Goal: Transaction & Acquisition: Purchase product/service

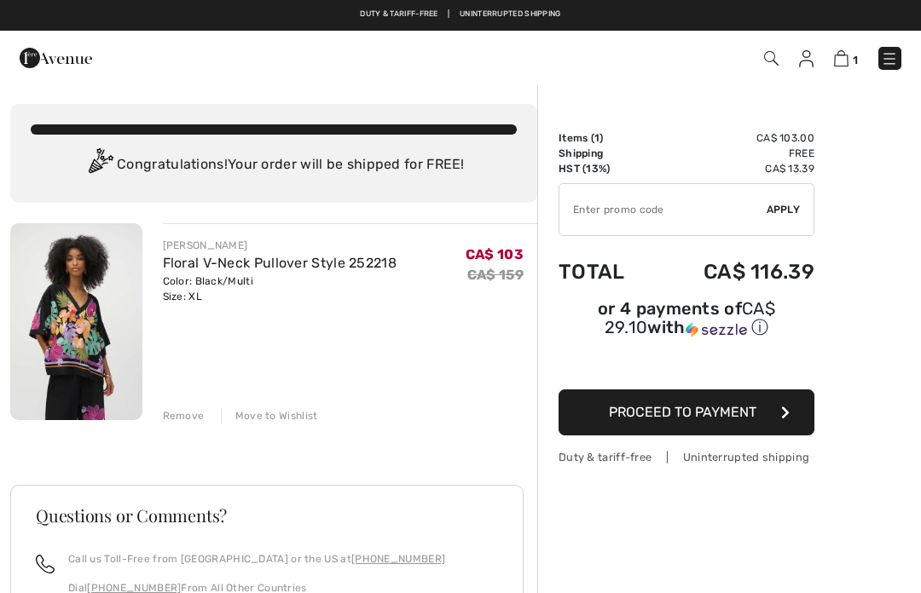
click at [617, 216] on input "TEXT" at bounding box center [662, 209] width 207 height 51
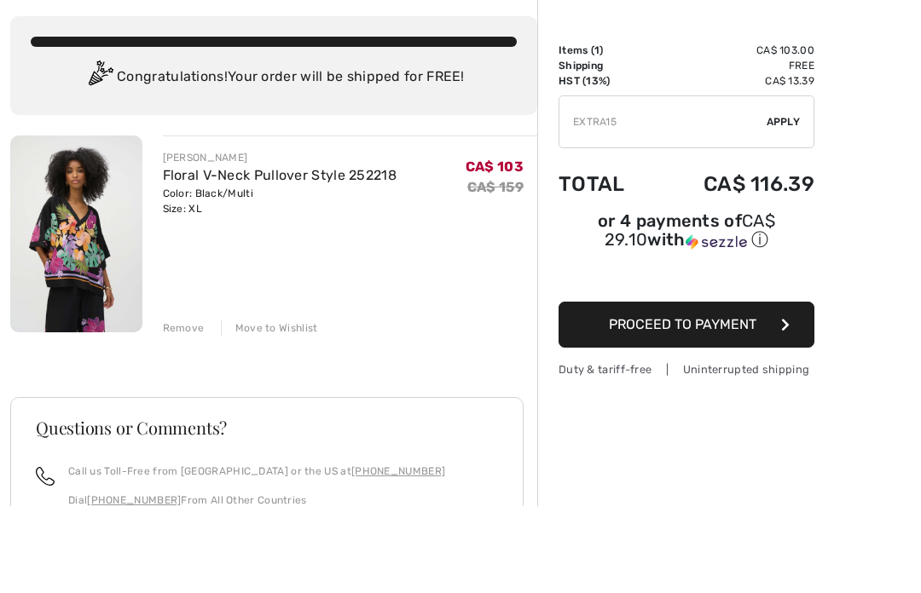
type input "EXTRA15"
click at [787, 202] on span "Apply" at bounding box center [783, 209] width 34 height 15
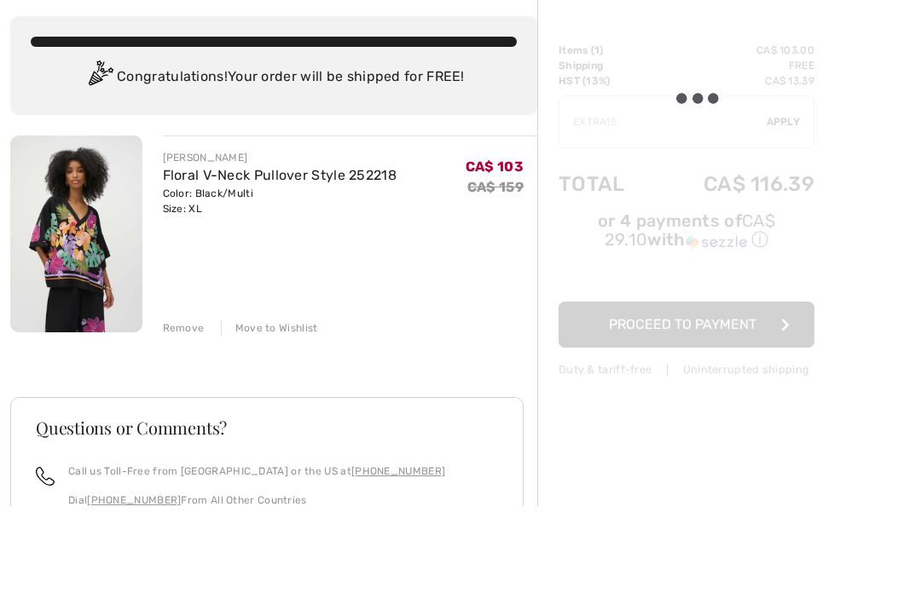
scroll to position [88, 0]
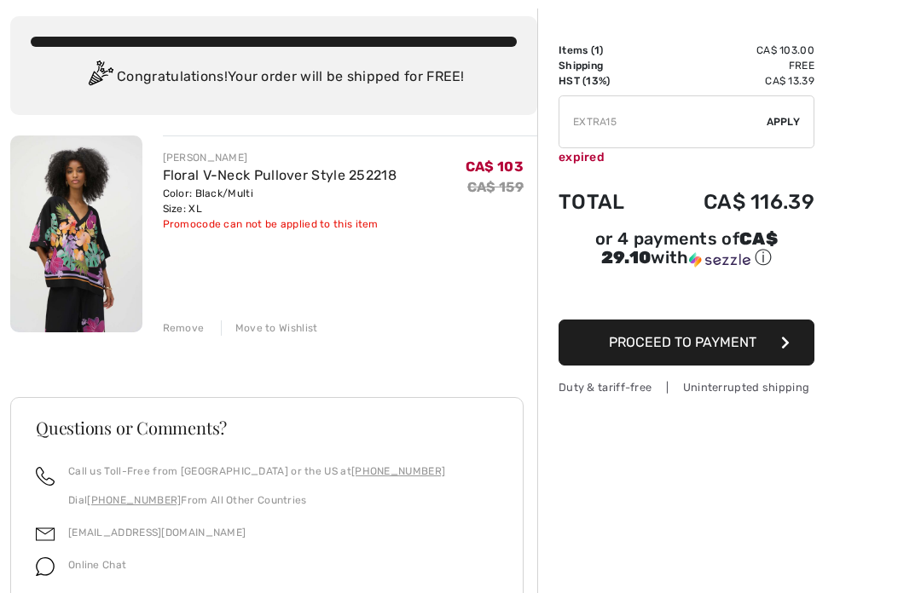
click at [628, 125] on input "TEXT" at bounding box center [662, 121] width 207 height 51
click at [792, 140] on div "✔ Apply Remove" at bounding box center [686, 122] width 256 height 53
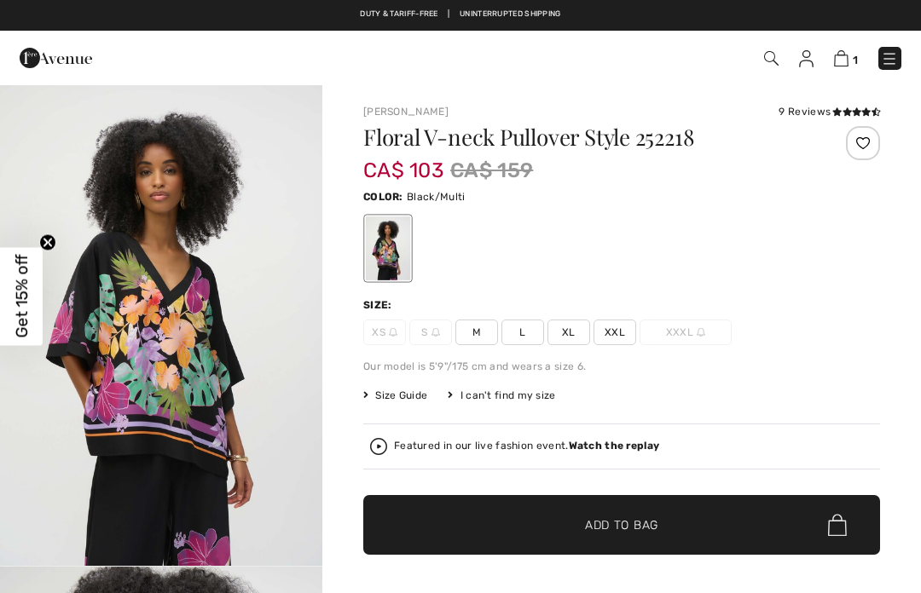
checkbox input "true"
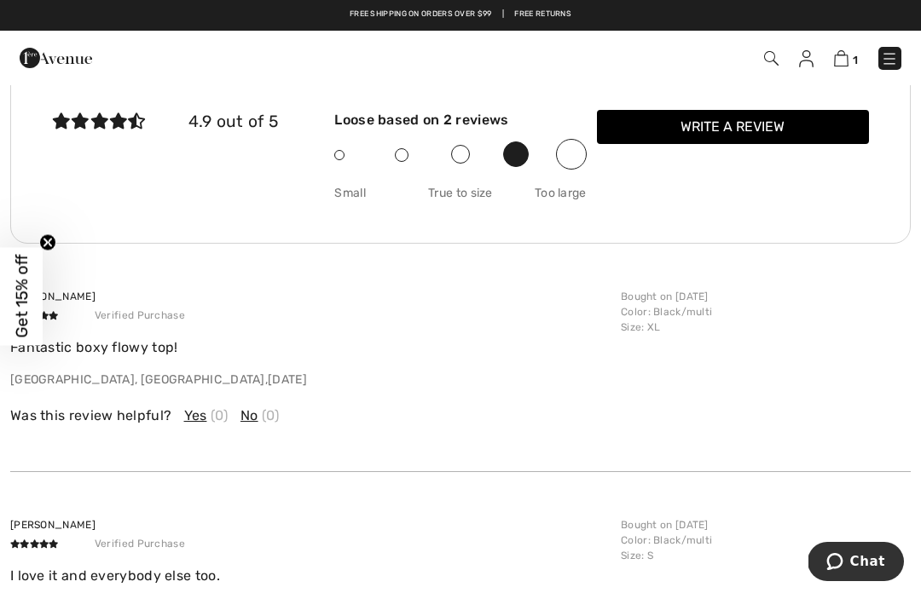
scroll to position [3654, 0]
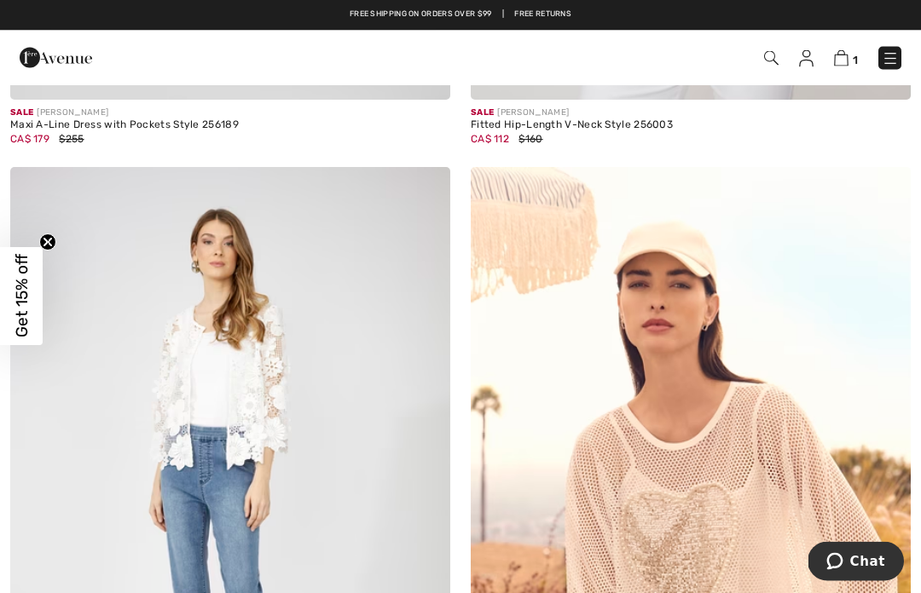
scroll to position [3006, 0]
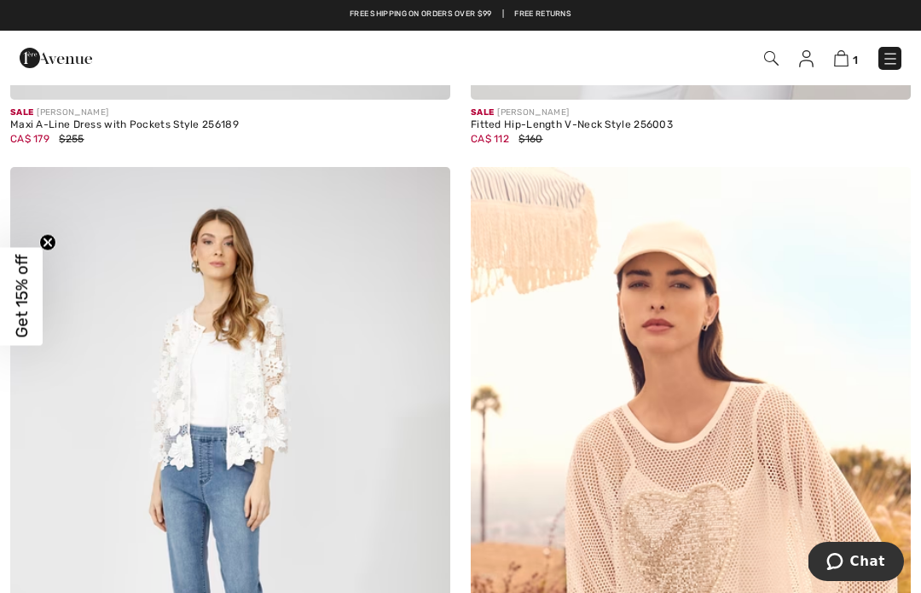
click at [847, 59] on img at bounding box center [841, 58] width 14 height 16
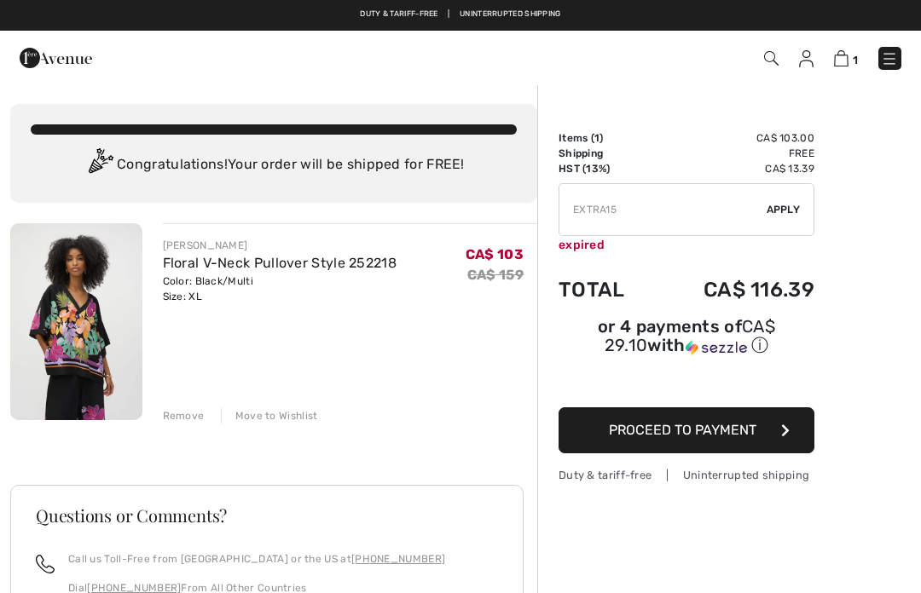
click at [793, 202] on span "Apply" at bounding box center [783, 209] width 34 height 15
